Goal: Find specific page/section: Find specific page/section

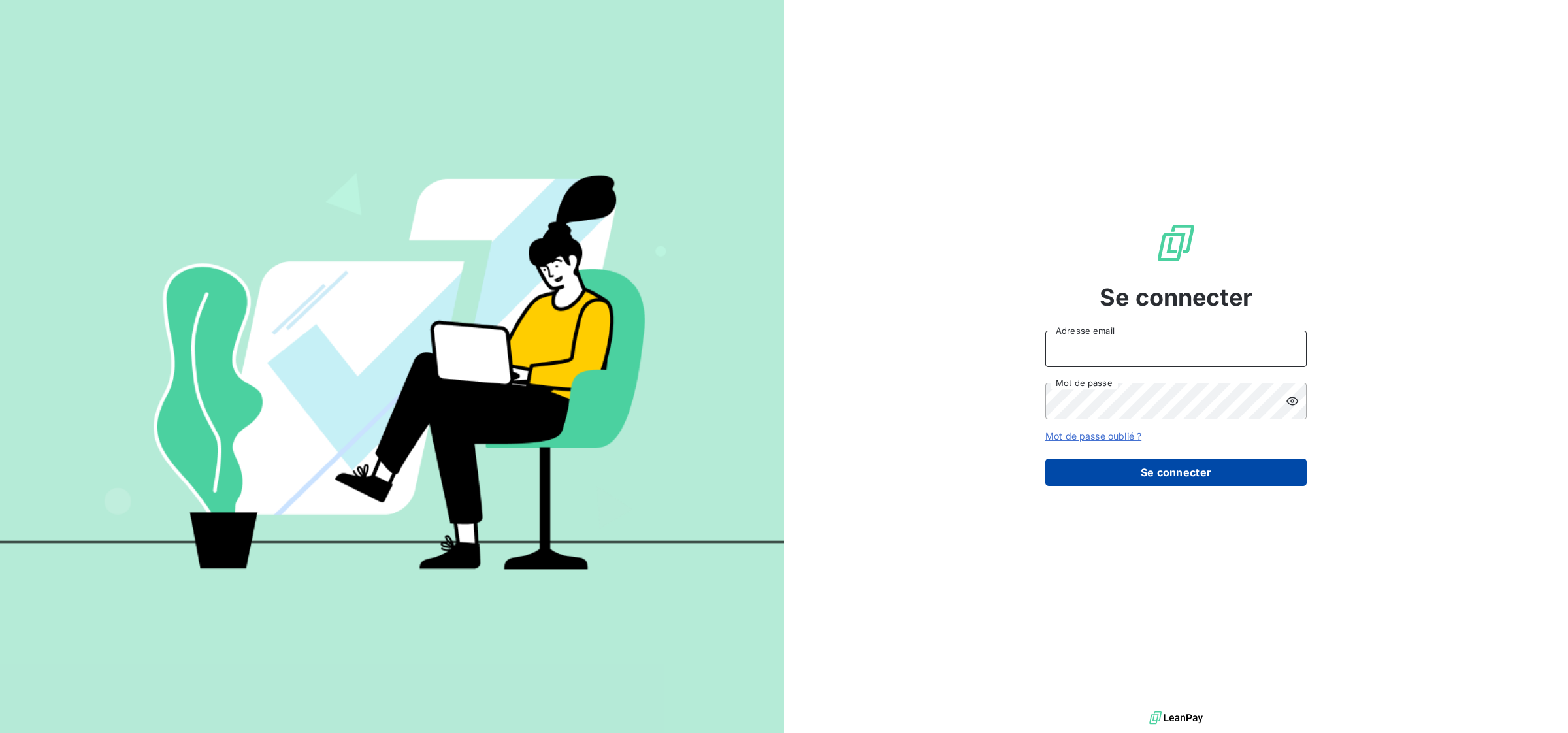
type input "[PERSON_NAME][EMAIL_ADDRESS][DOMAIN_NAME]"
click at [1165, 471] on button "Se connecter" at bounding box center [1176, 472] width 261 height 28
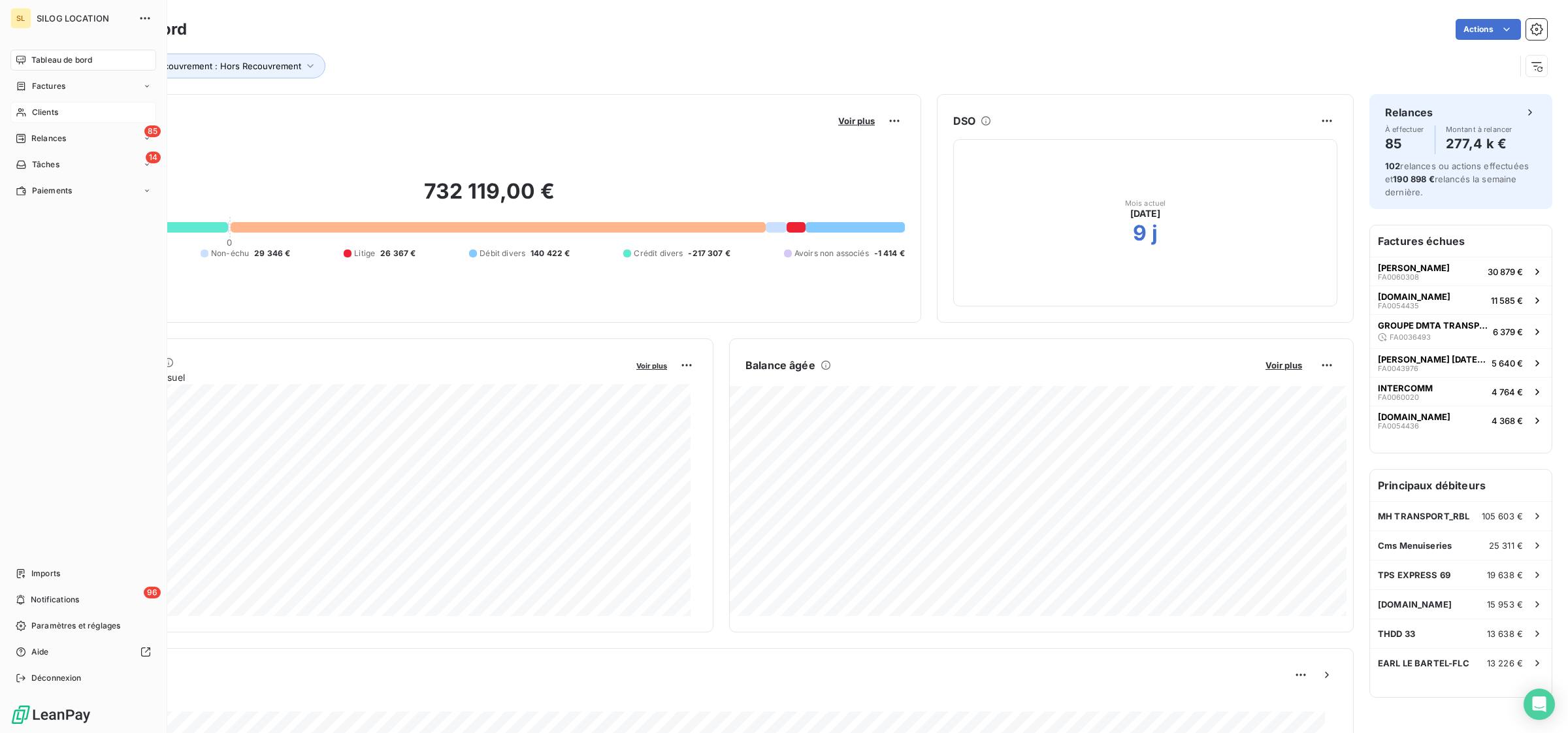
click at [46, 105] on div "Clients" at bounding box center [83, 112] width 146 height 21
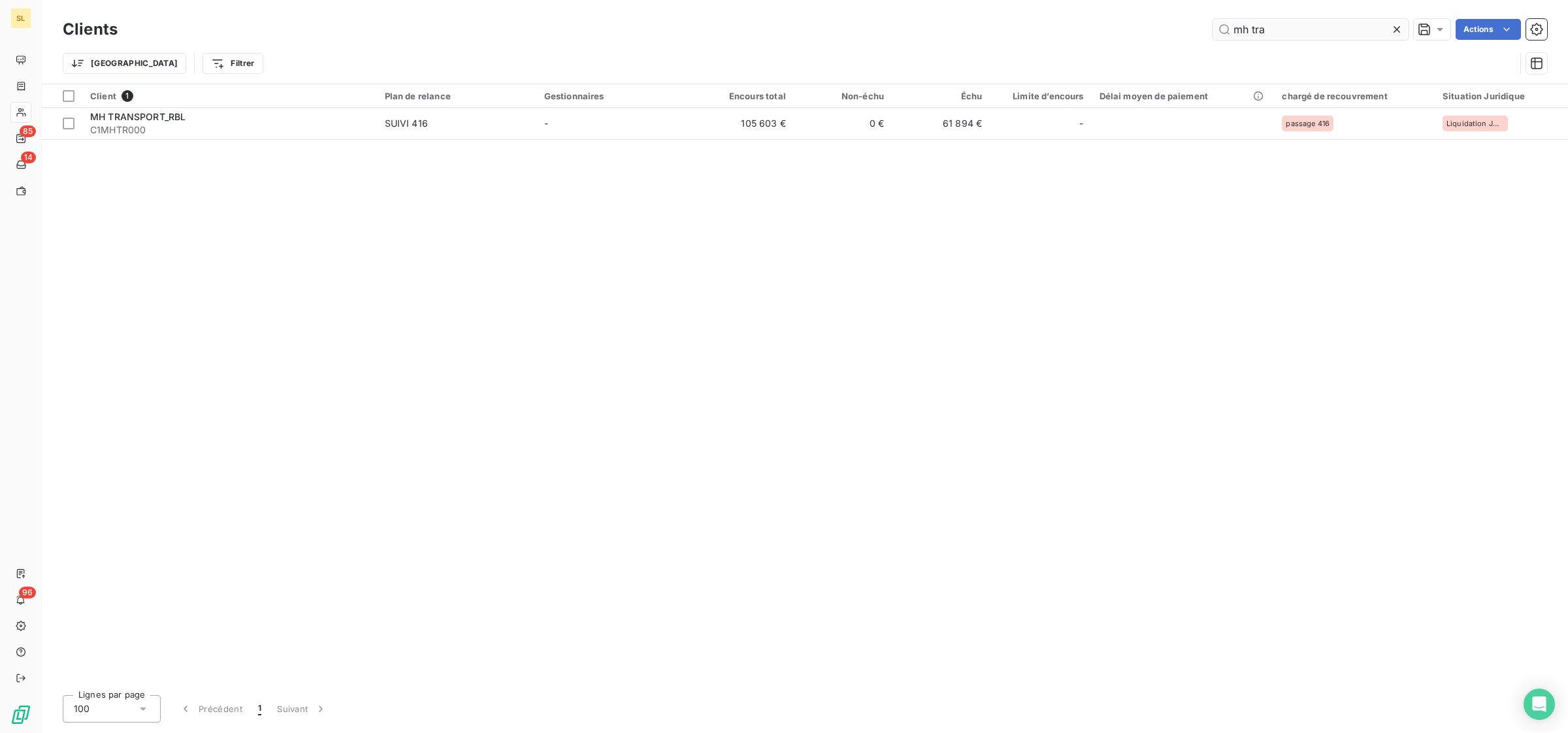
click at [1283, 34] on input "mh tra" at bounding box center [1310, 29] width 196 height 21
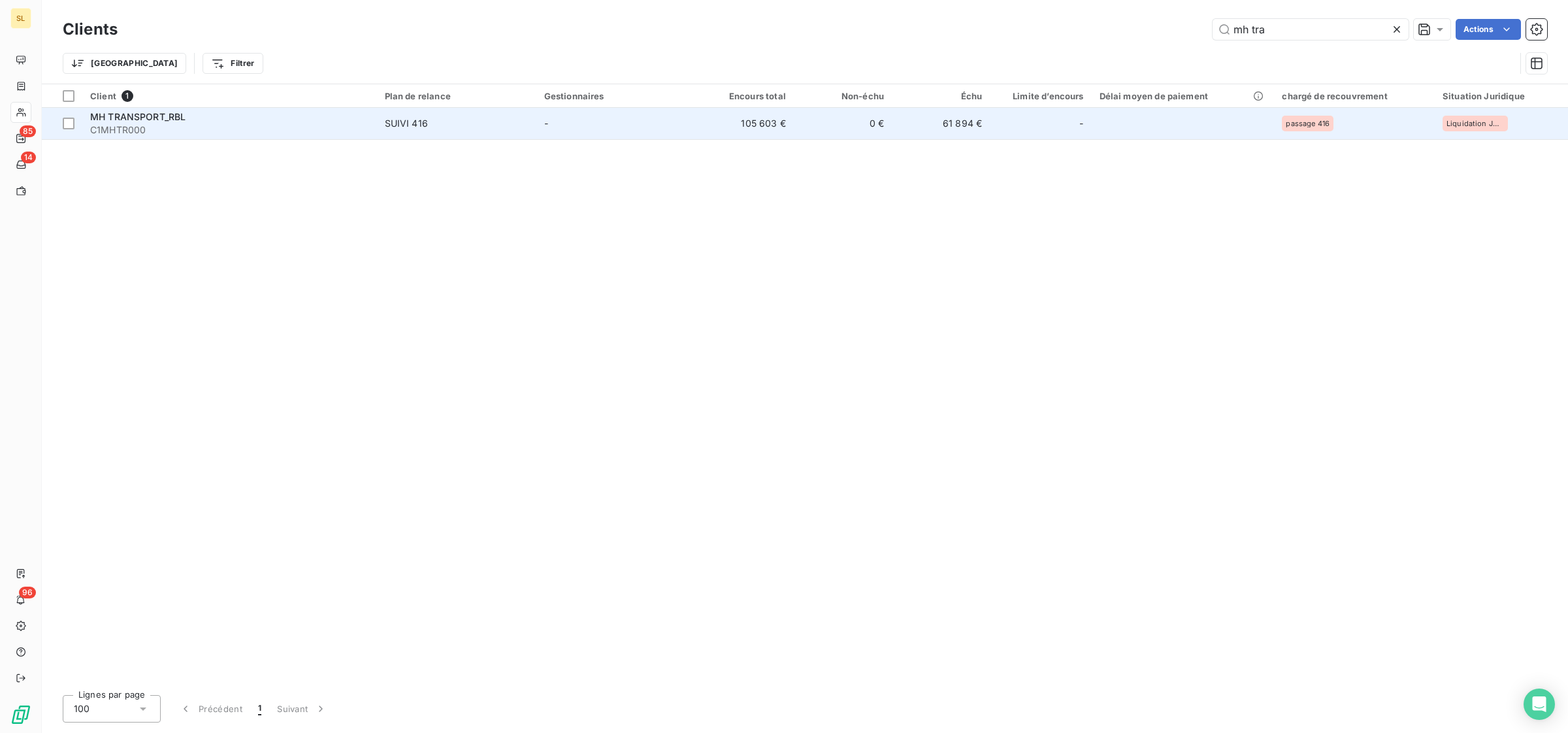
type input "mh tra"
click at [196, 122] on div "MH TRANSPORT_RBL" at bounding box center [230, 116] width 279 height 13
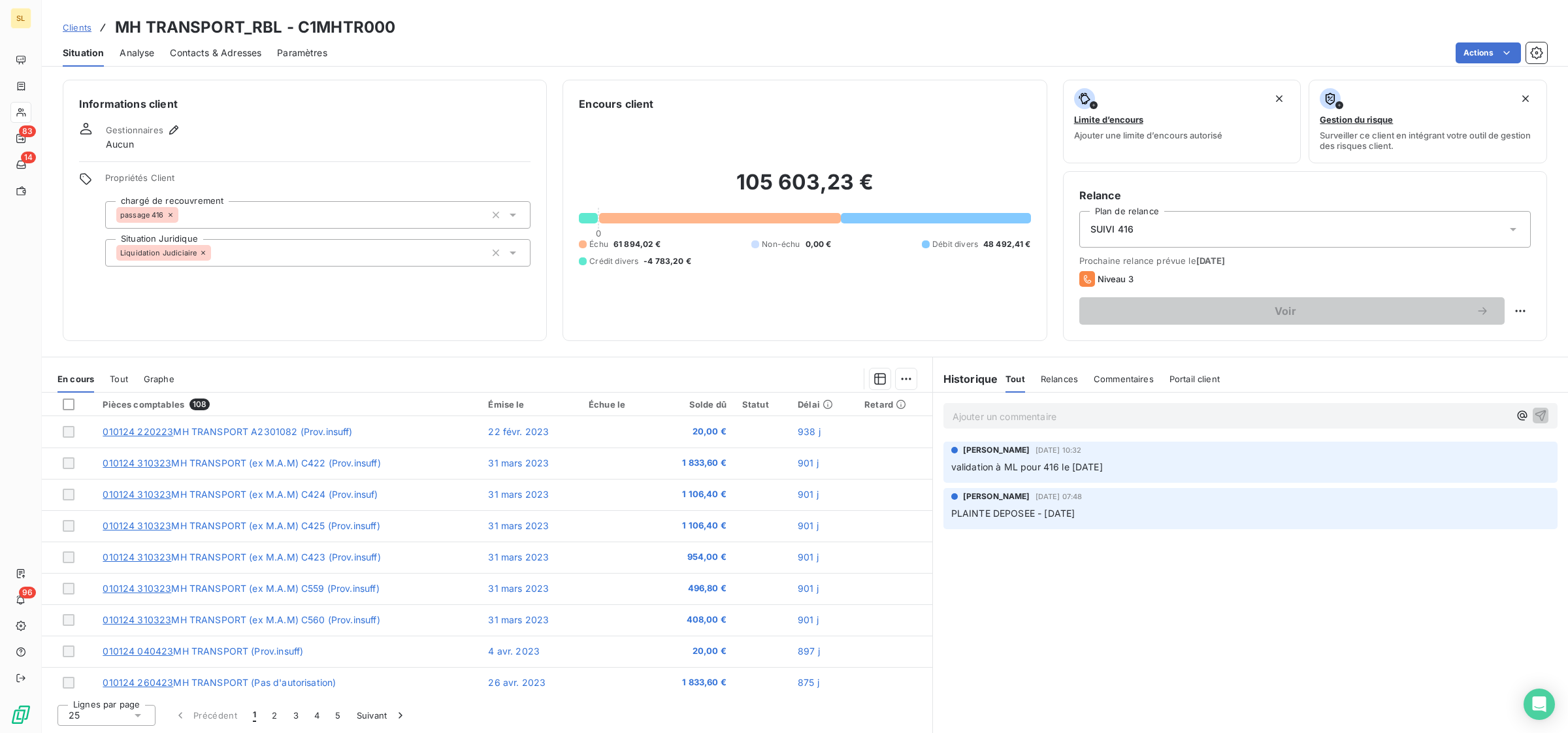
click at [86, 26] on span "Clients" at bounding box center [77, 28] width 29 height 11
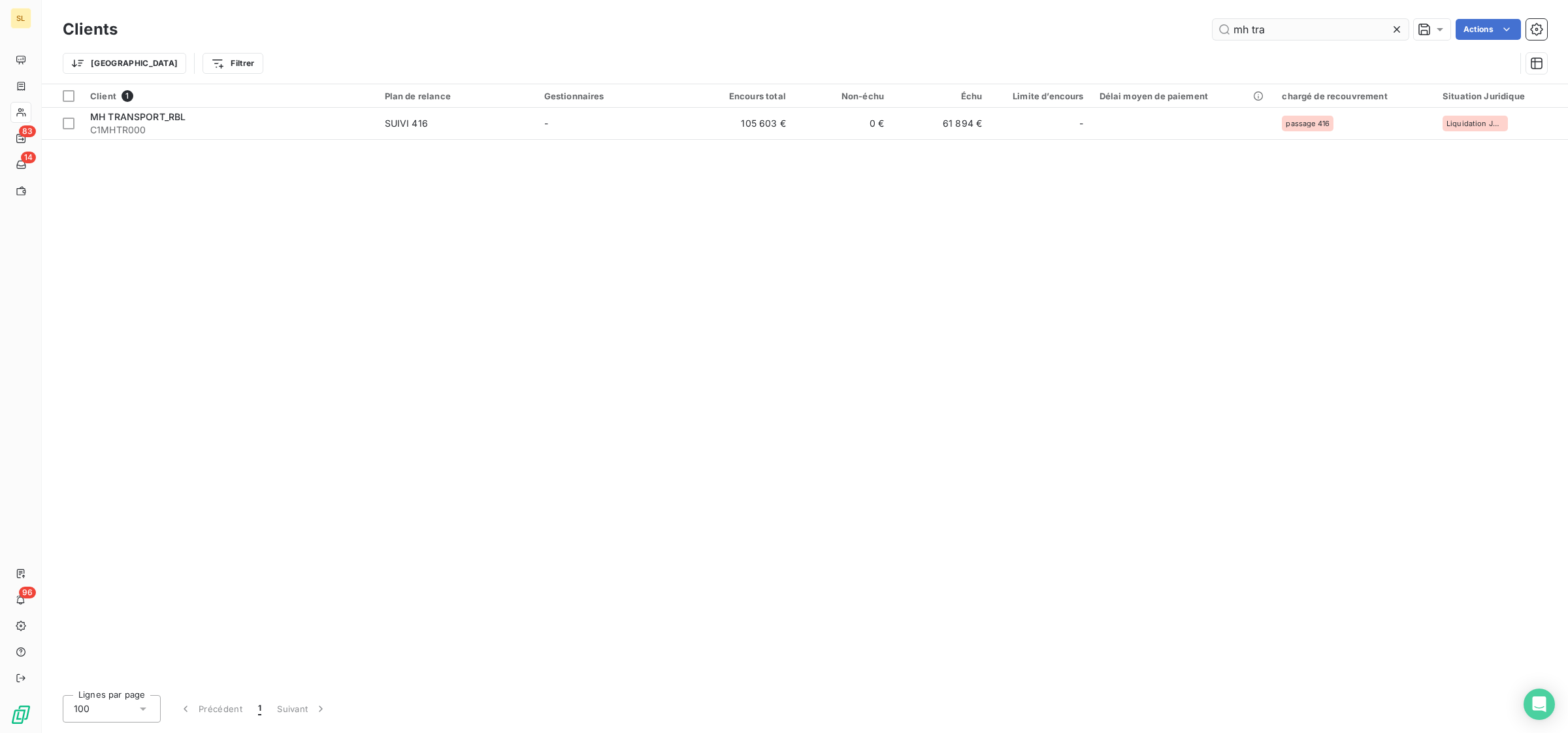
click at [1331, 36] on input "mh tra" at bounding box center [1310, 29] width 196 height 21
click at [1331, 35] on input "mh tra" at bounding box center [1310, 29] width 196 height 21
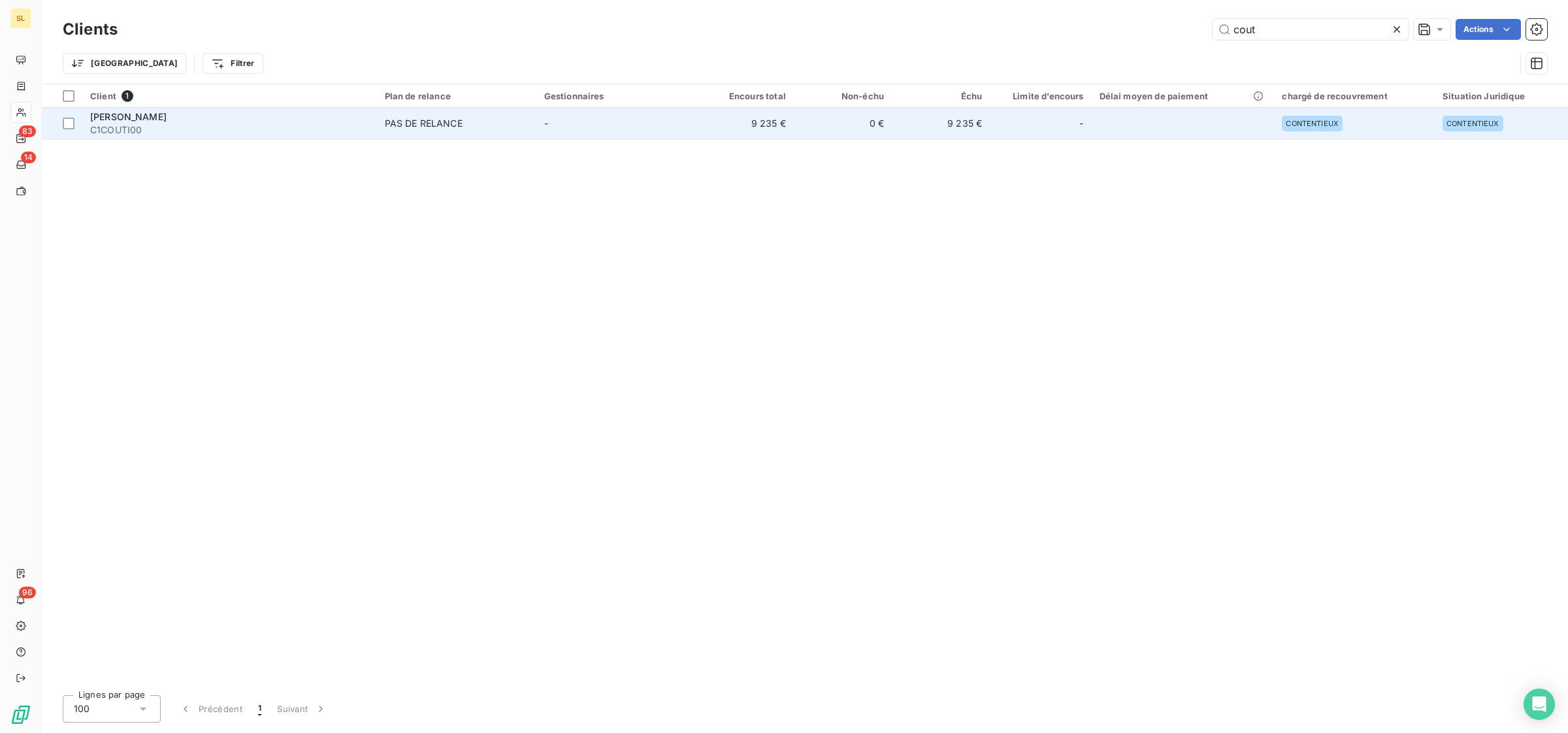
type input "cout"
click at [278, 128] on span "C1COUTI00" at bounding box center [230, 130] width 279 height 13
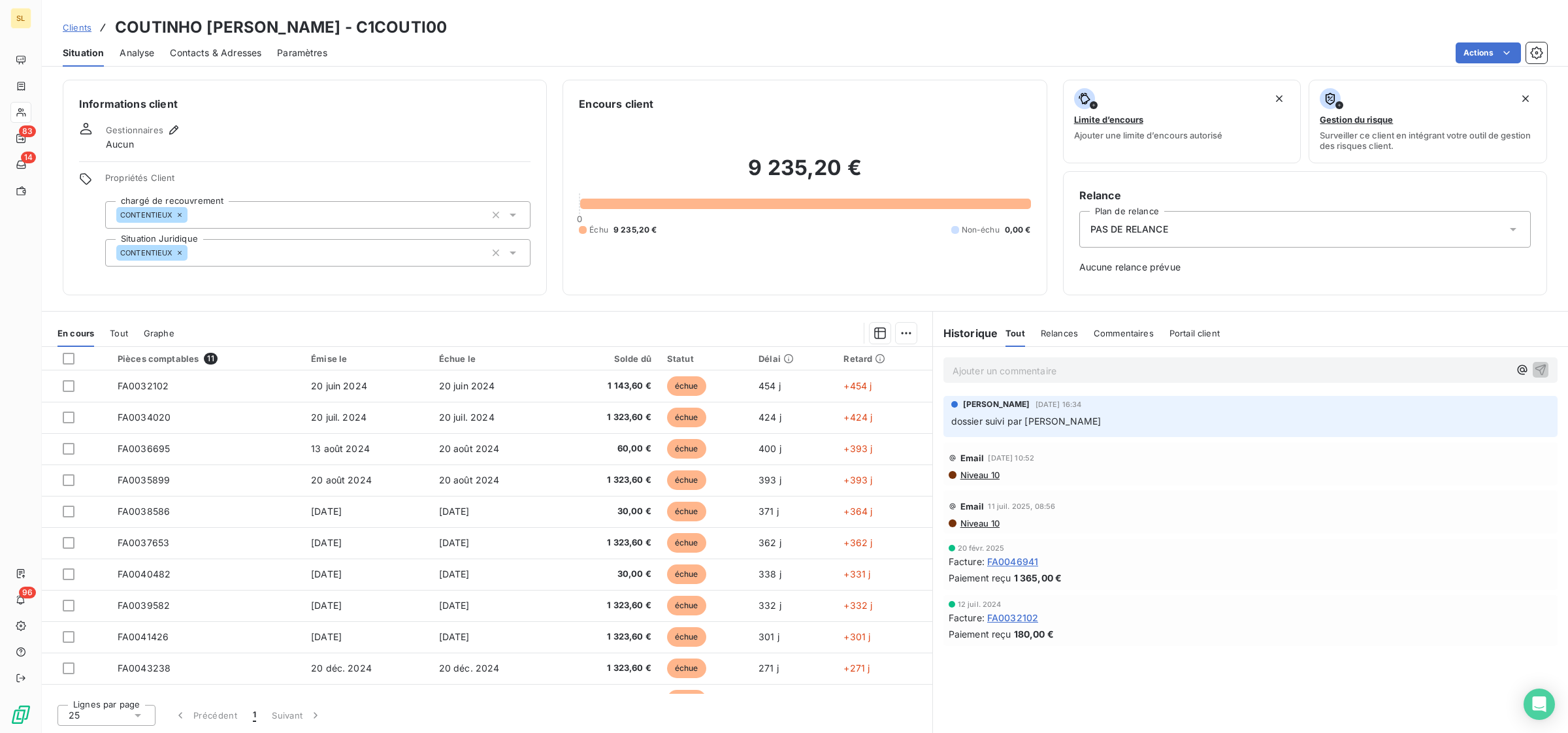
click at [79, 28] on span "Clients" at bounding box center [77, 28] width 29 height 11
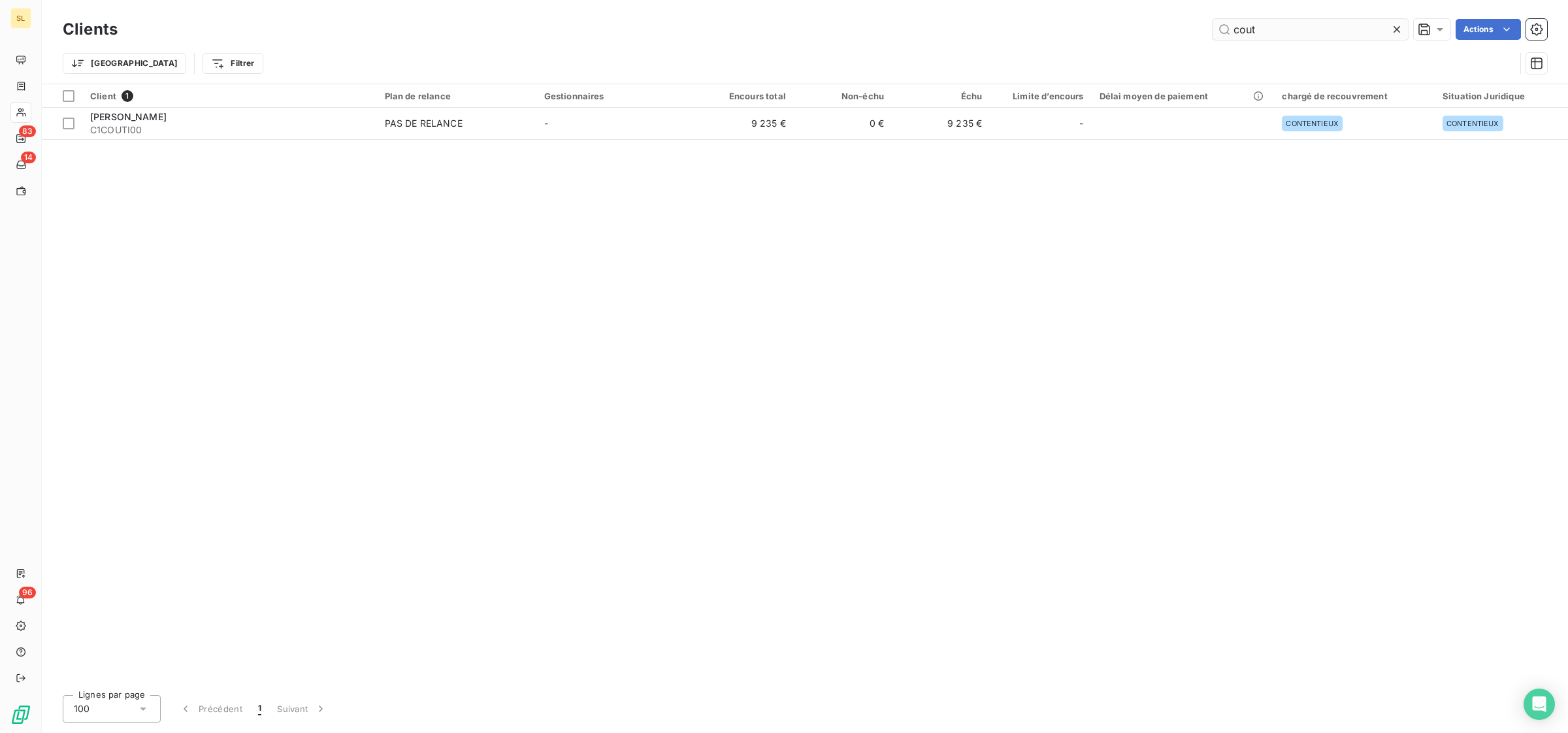
click at [1289, 24] on input "cout" at bounding box center [1310, 29] width 196 height 21
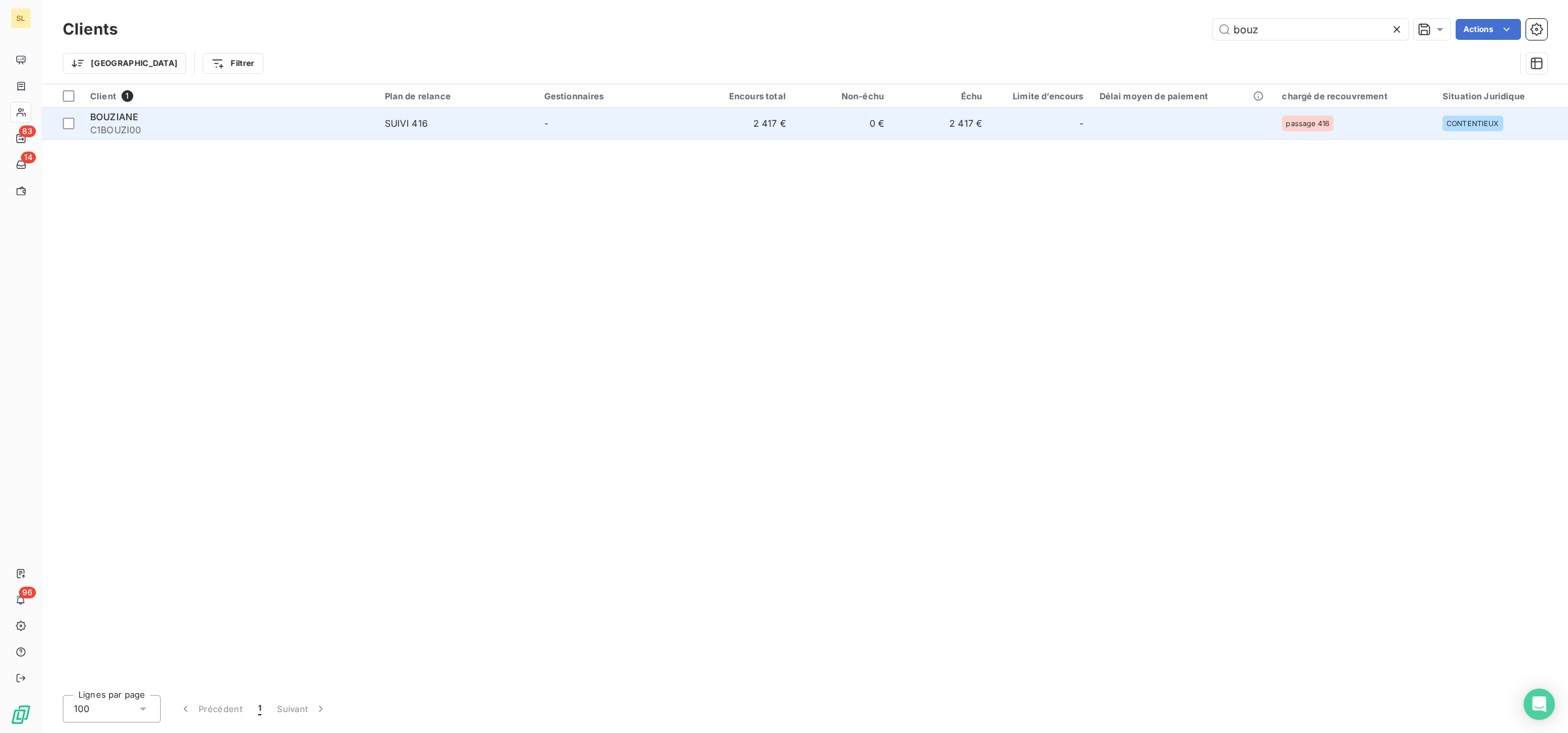
type input "bouz"
click at [266, 118] on div "BOUZIANE" at bounding box center [230, 116] width 279 height 13
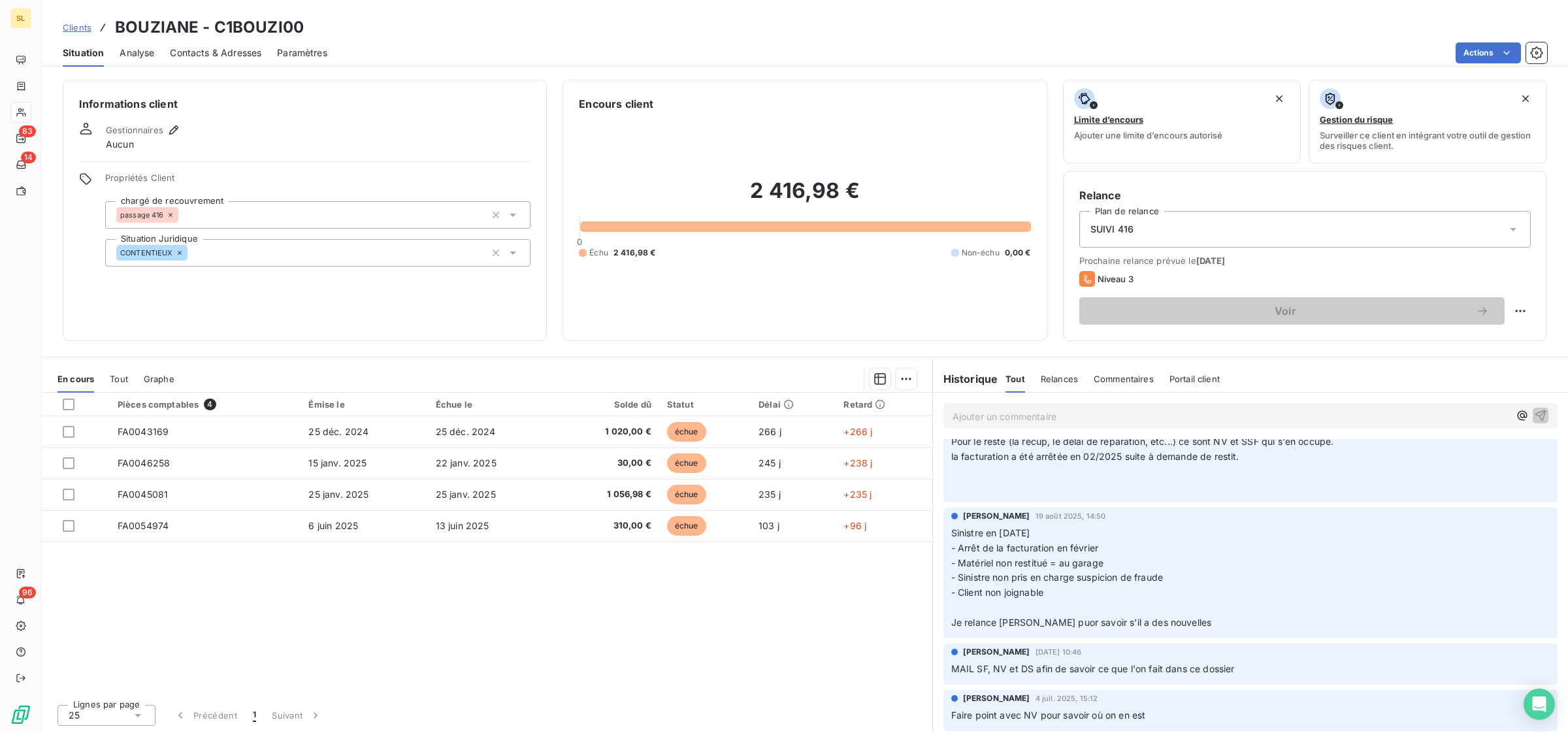
scroll to position [50, 0]
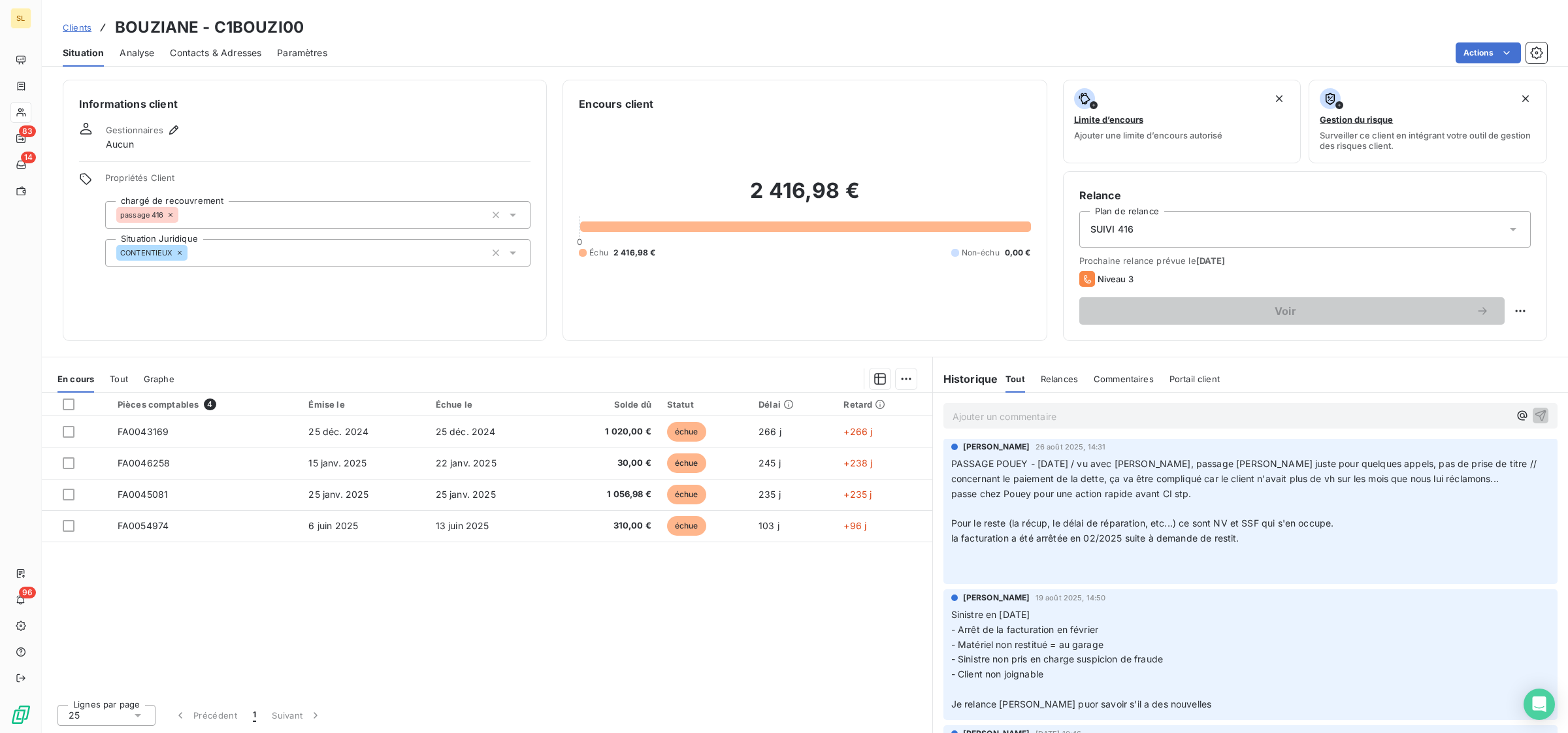
click at [1144, 527] on span "Pour le reste (la récup, le délai de réparation, etc...) ce sont NV et SSF qui …" at bounding box center [1143, 523] width 383 height 11
